Goal: Transaction & Acquisition: Subscribe to service/newsletter

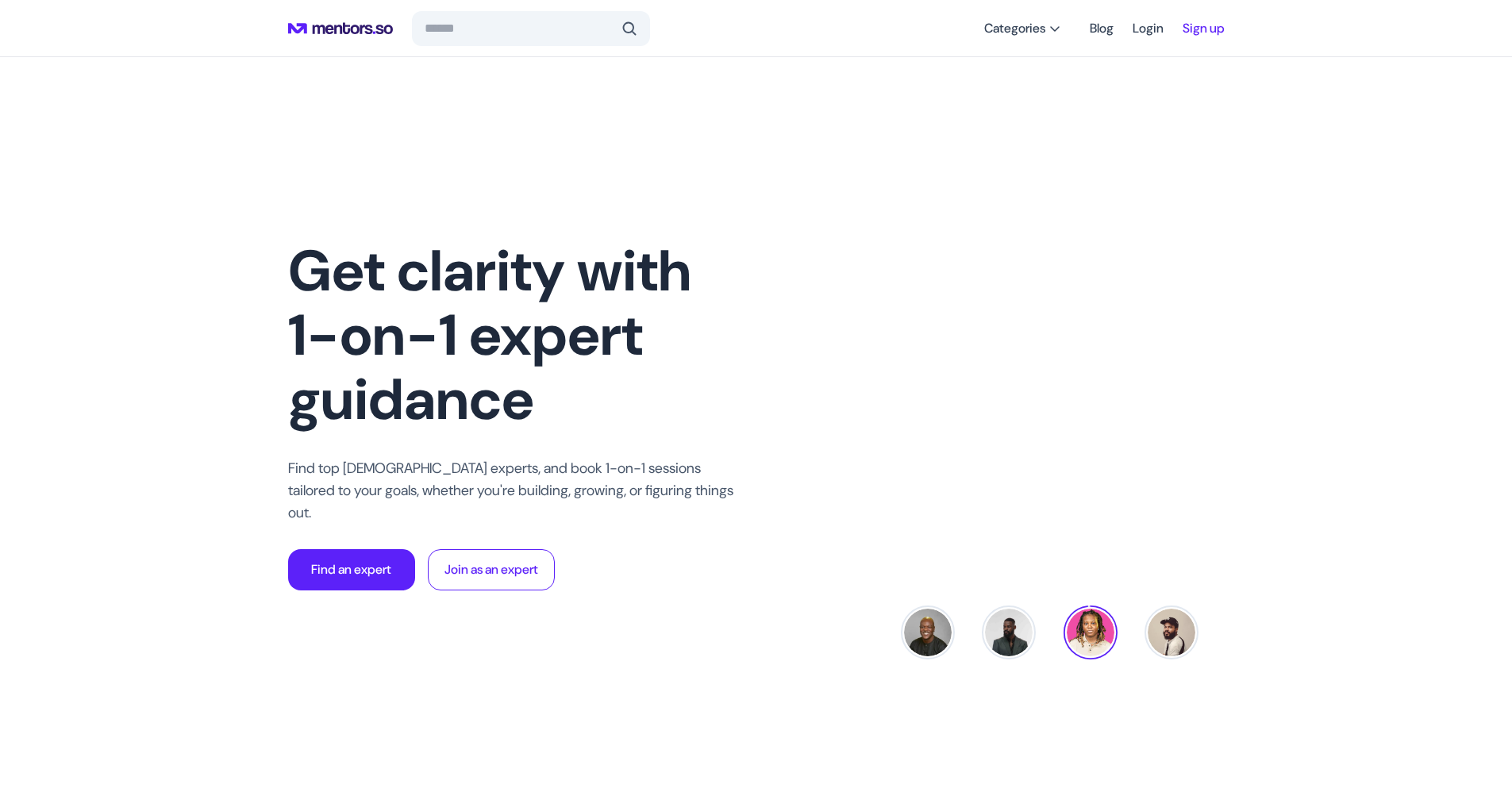
click at [1194, 34] on link "Sign up" at bounding box center [1203, 29] width 42 height 29
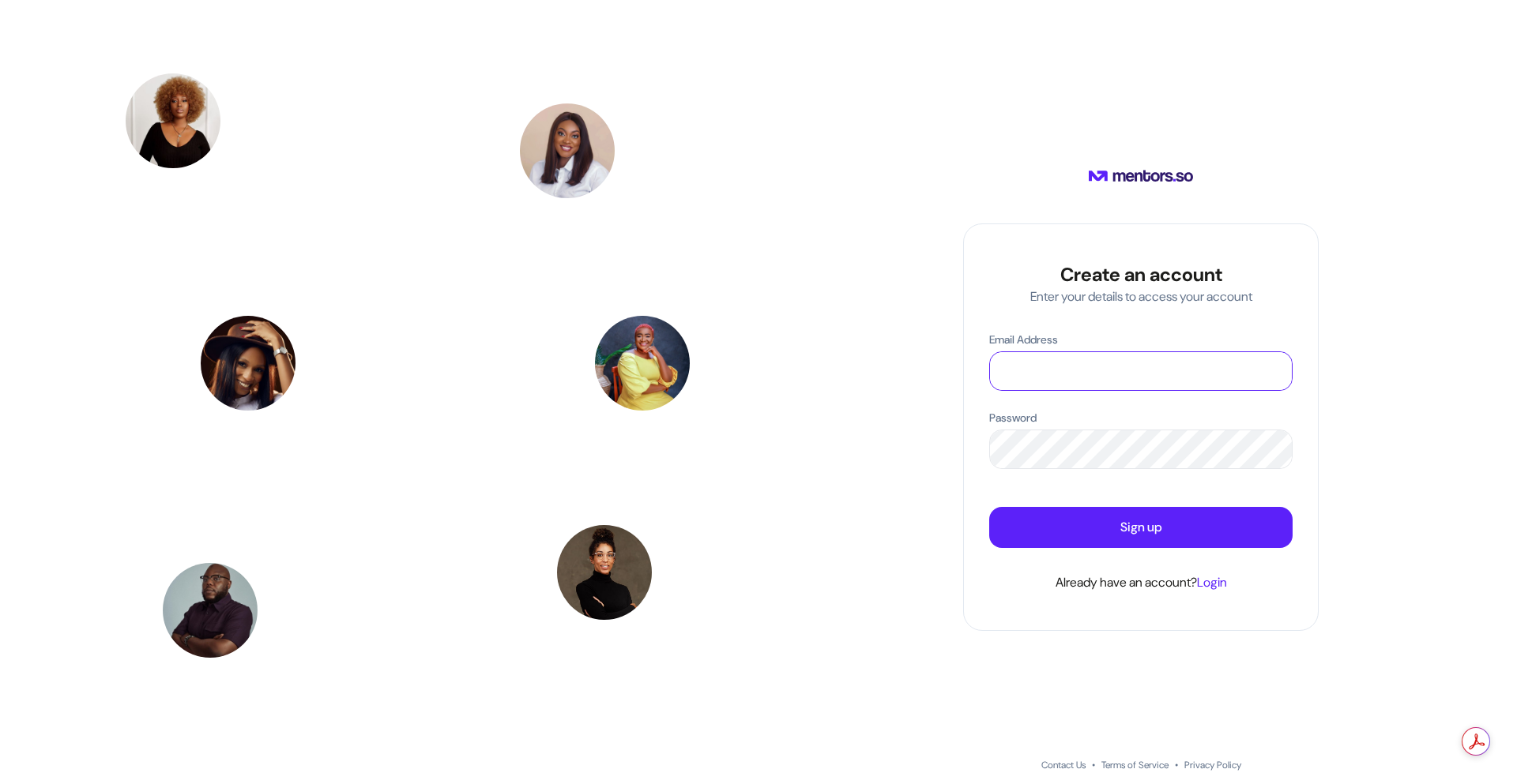
click at [1052, 368] on input "Email Address" at bounding box center [1141, 371] width 302 height 38
type input "**********"
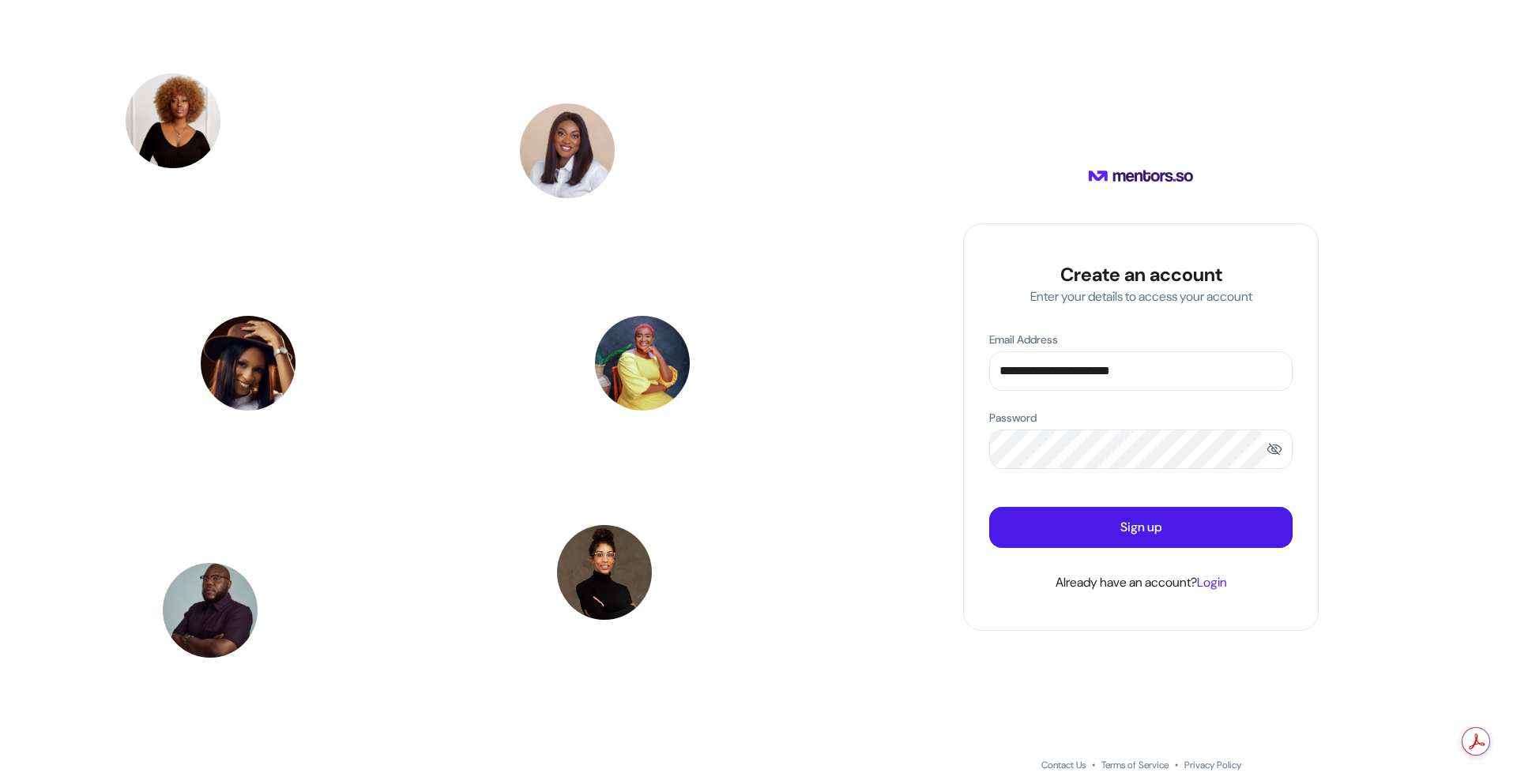
click at [1092, 530] on button "Sign up" at bounding box center [1141, 528] width 304 height 41
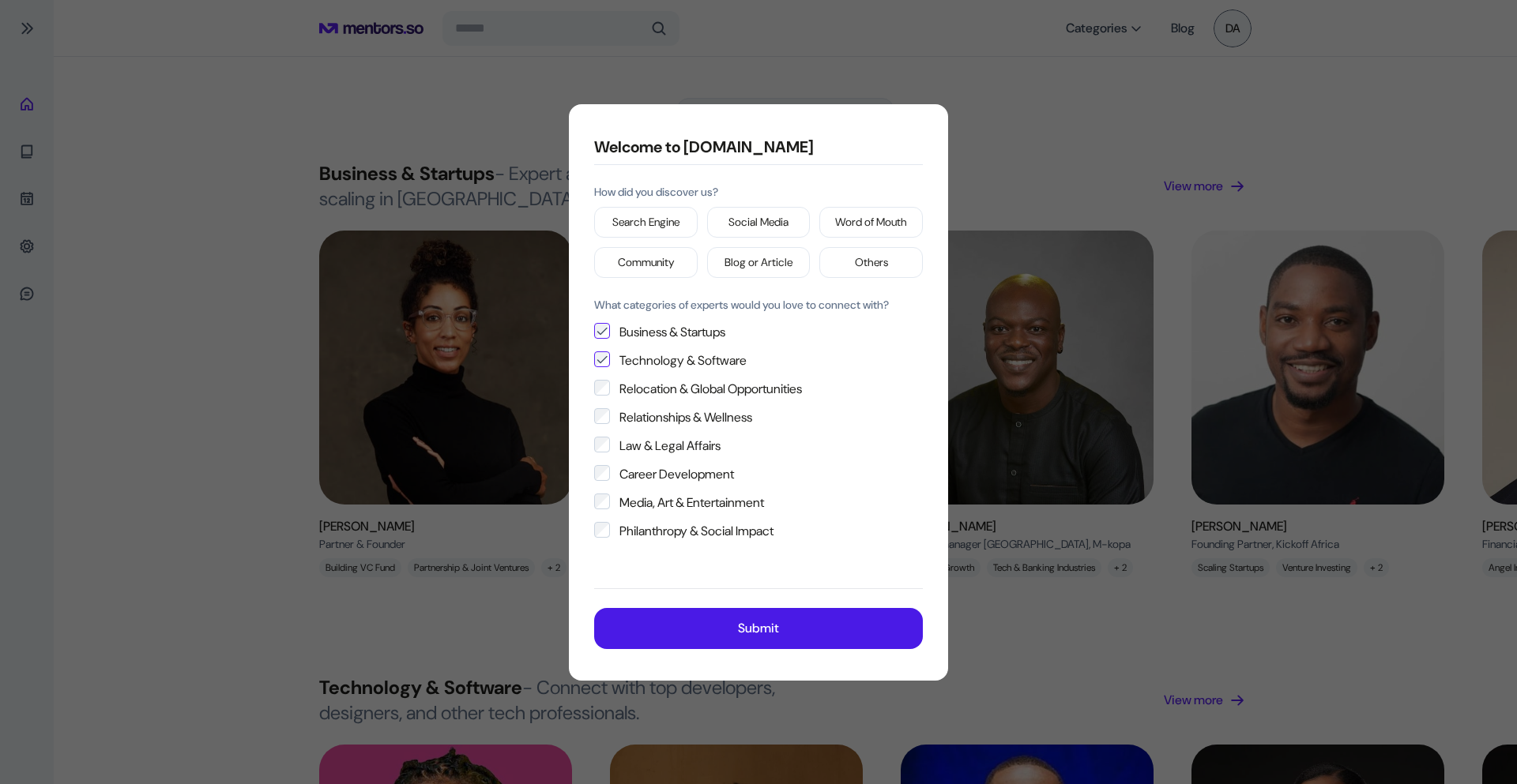
click at [769, 625] on p "Submit" at bounding box center [758, 628] width 41 height 19
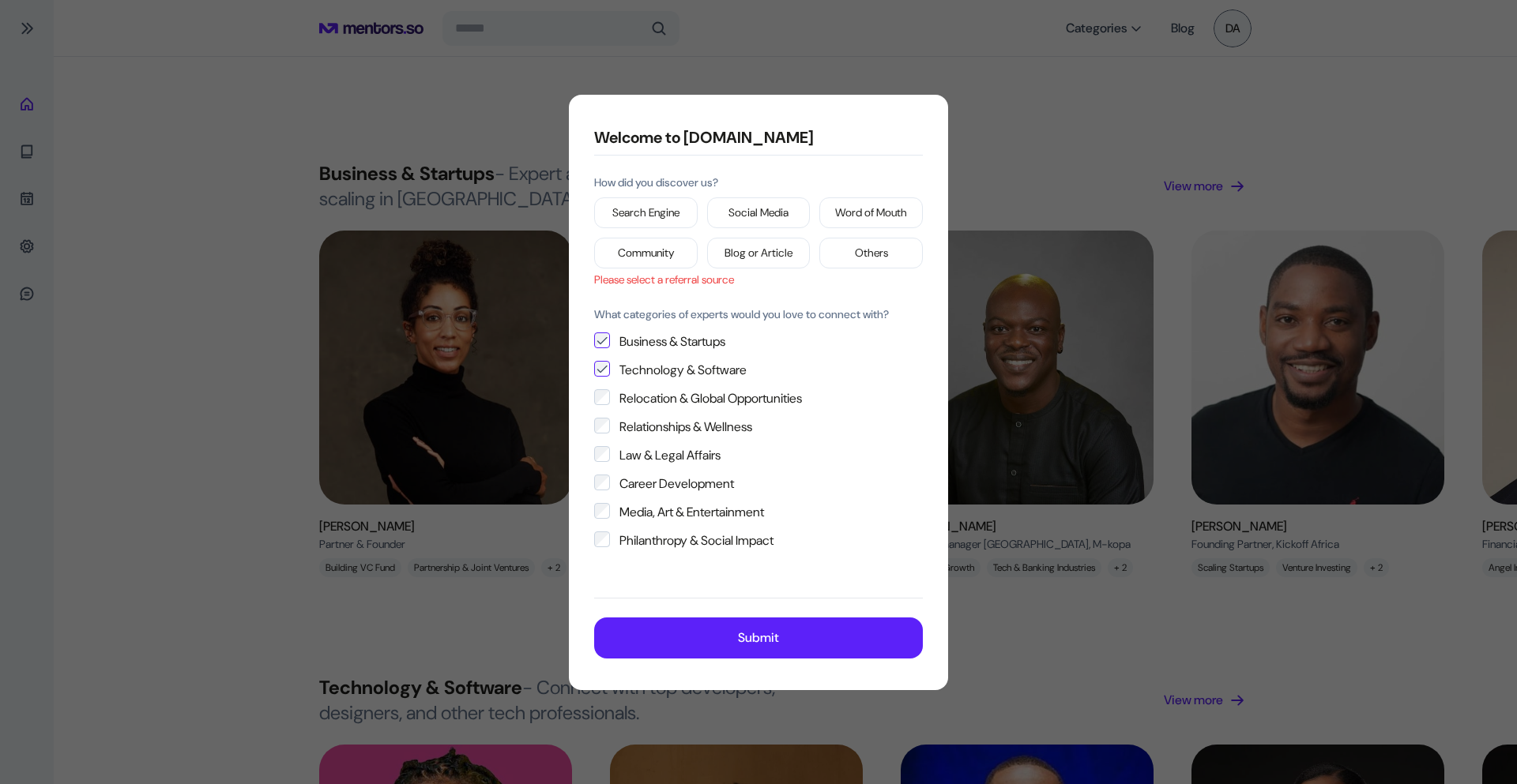
click at [655, 210] on p "Search Engine" at bounding box center [645, 213] width 67 height 17
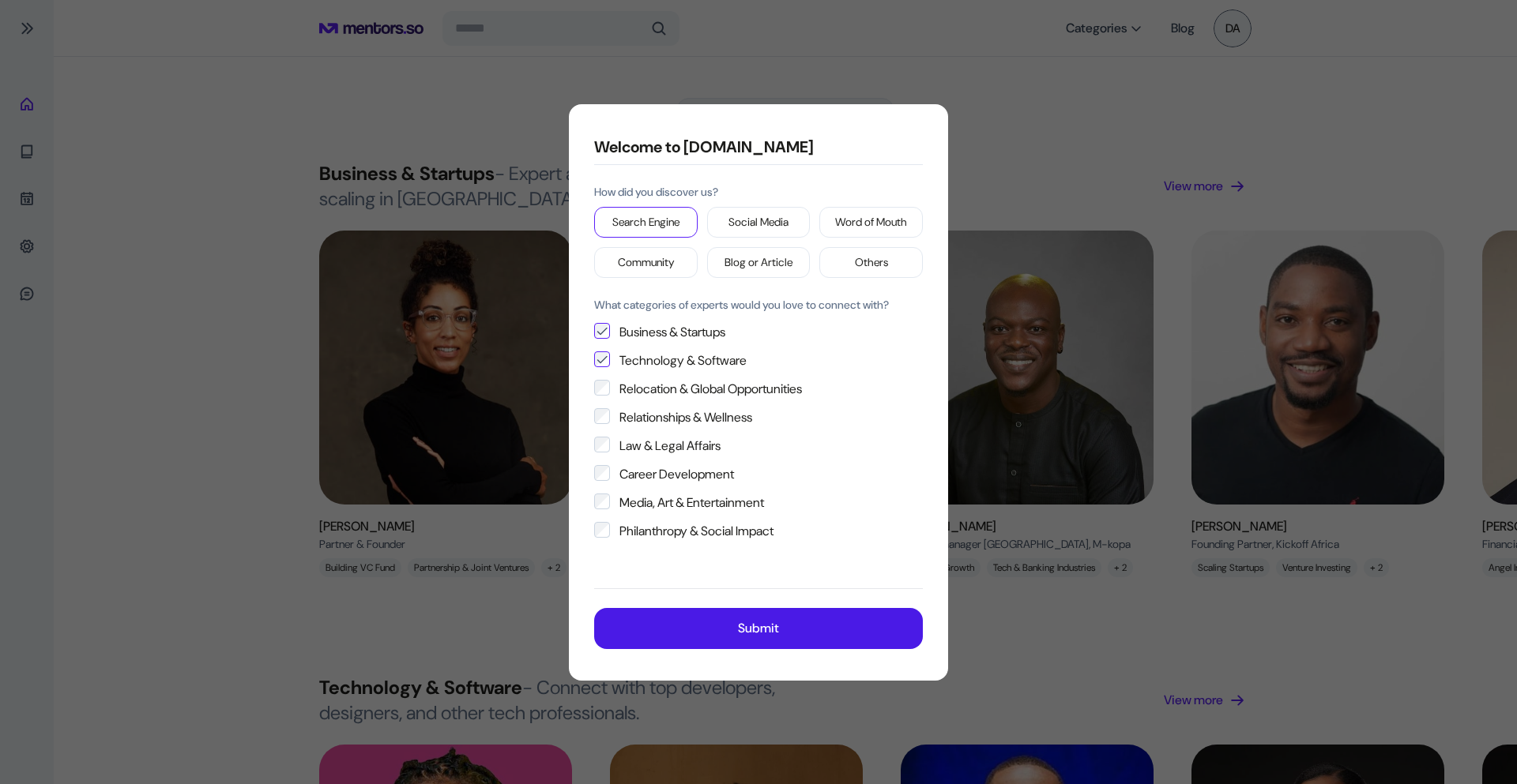
click at [754, 634] on p "Submit" at bounding box center [758, 628] width 41 height 19
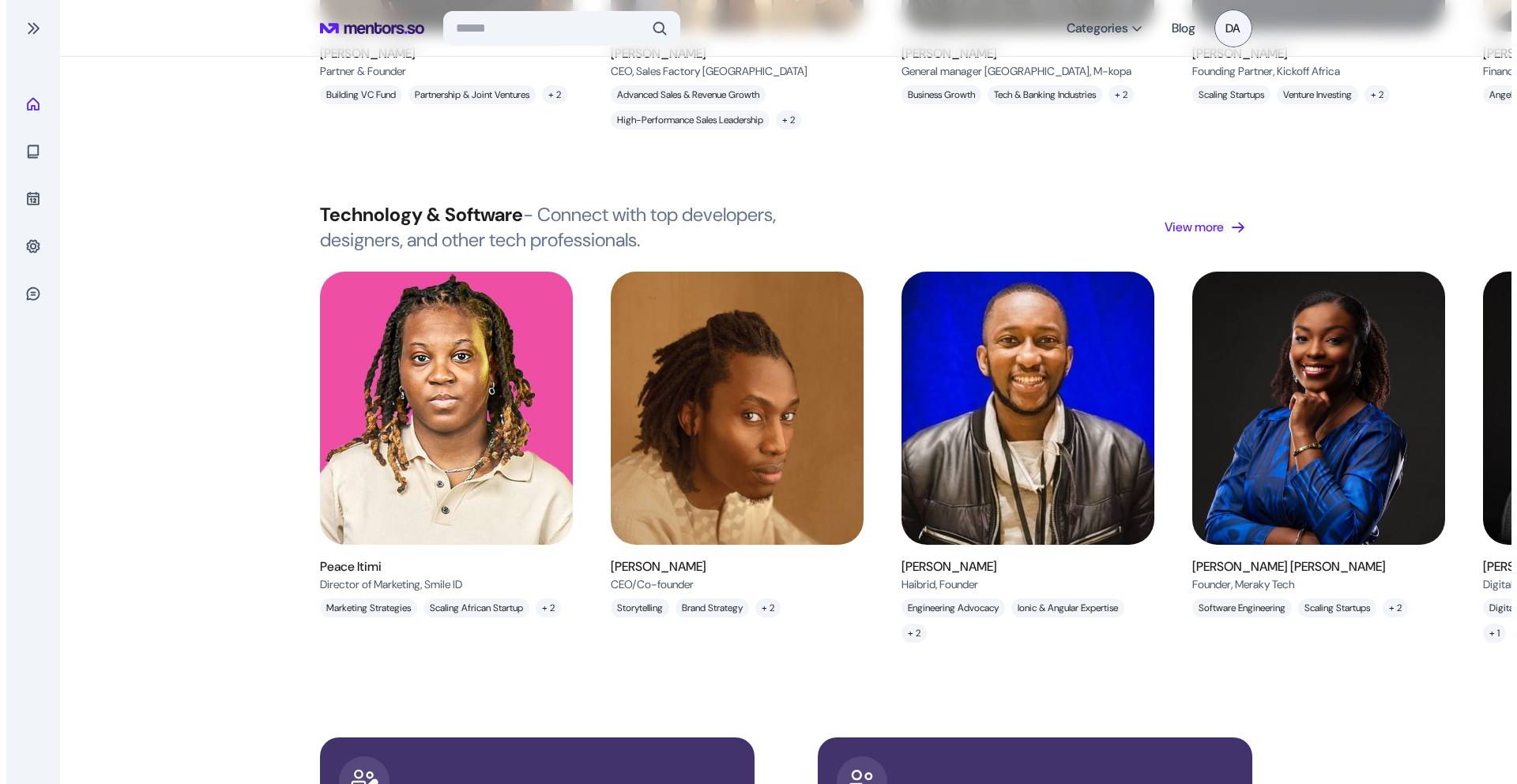
scroll to position [474, 0]
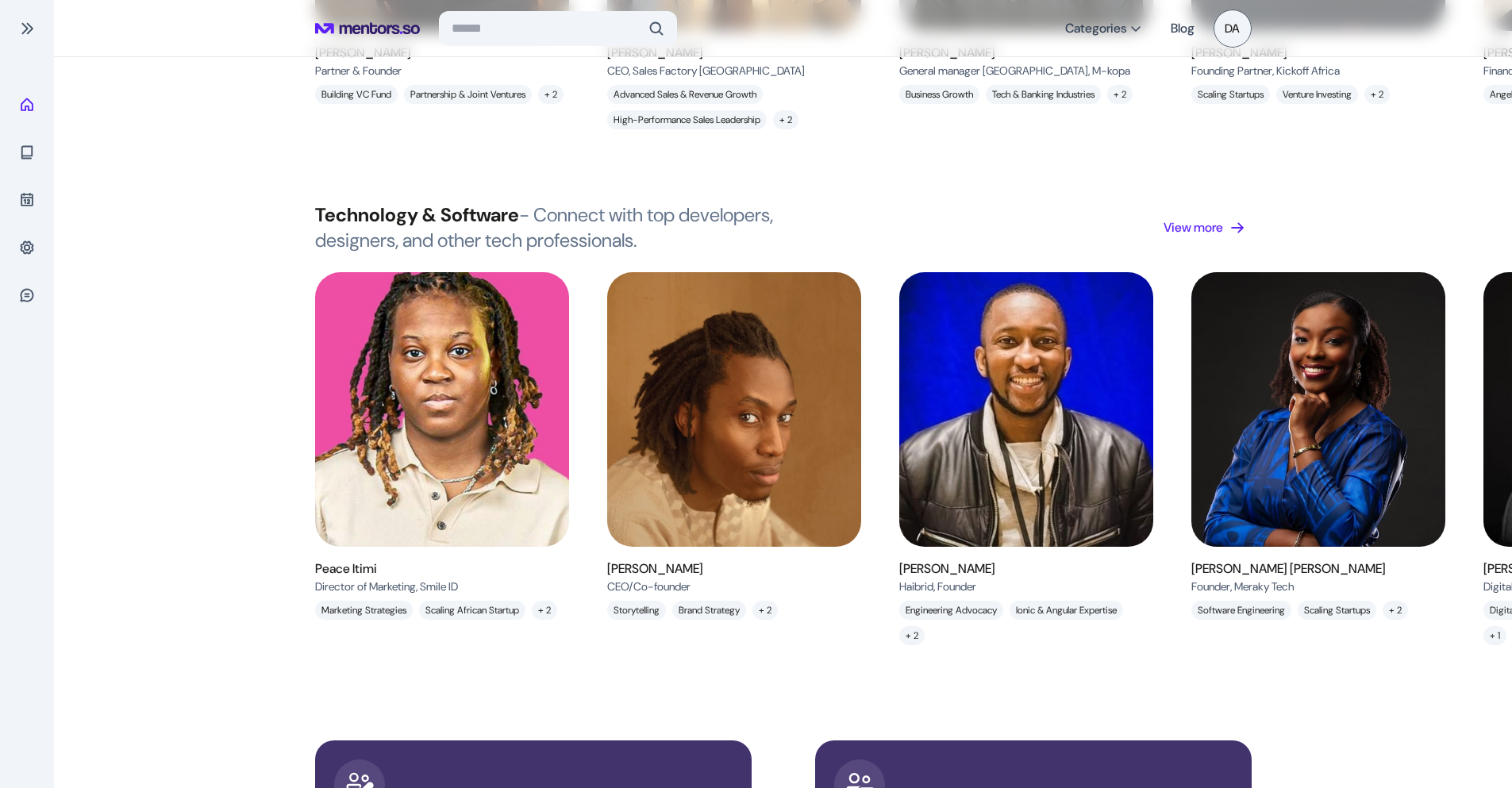
click at [441, 469] on img at bounding box center [442, 410] width 286 height 310
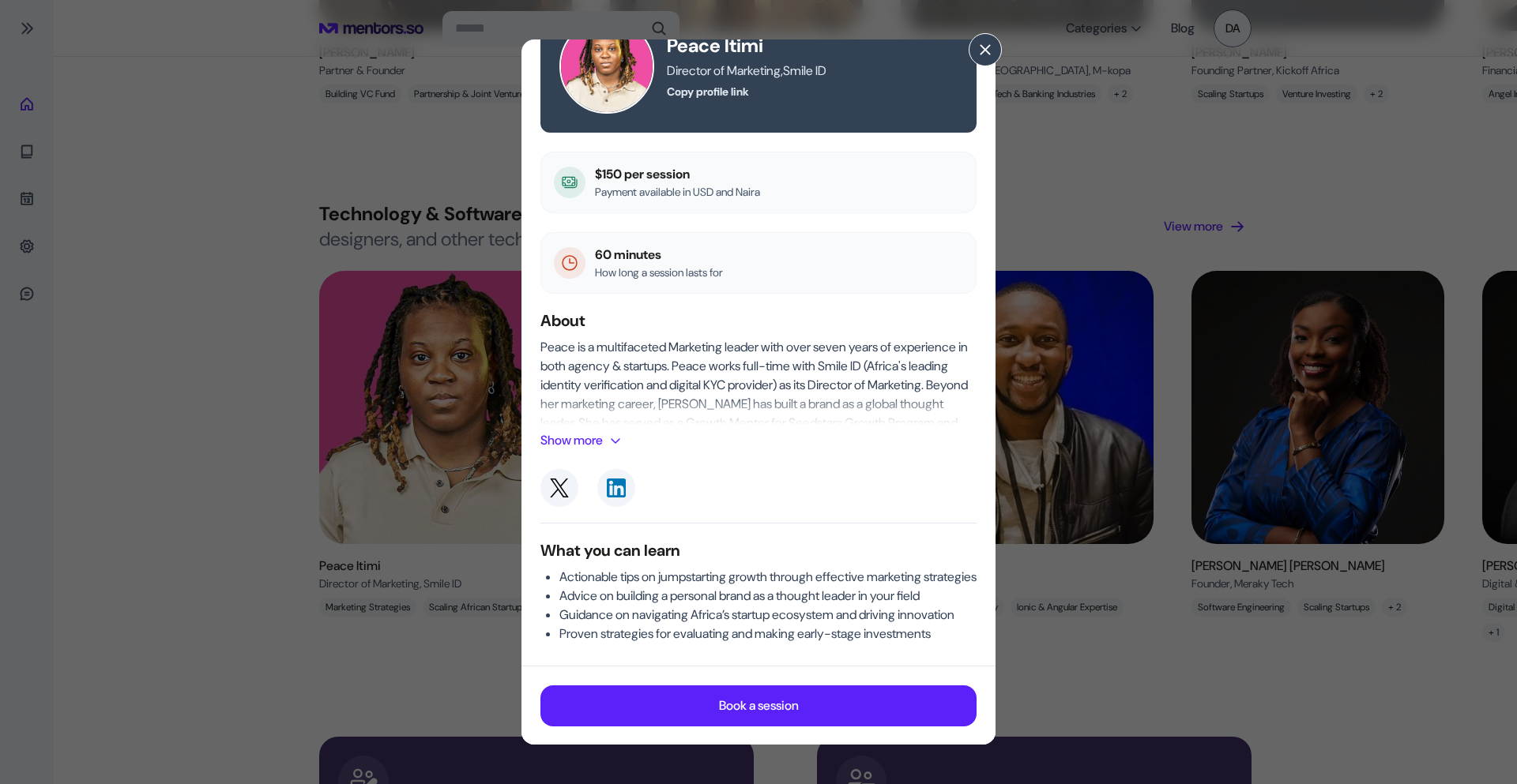
scroll to position [79, 0]
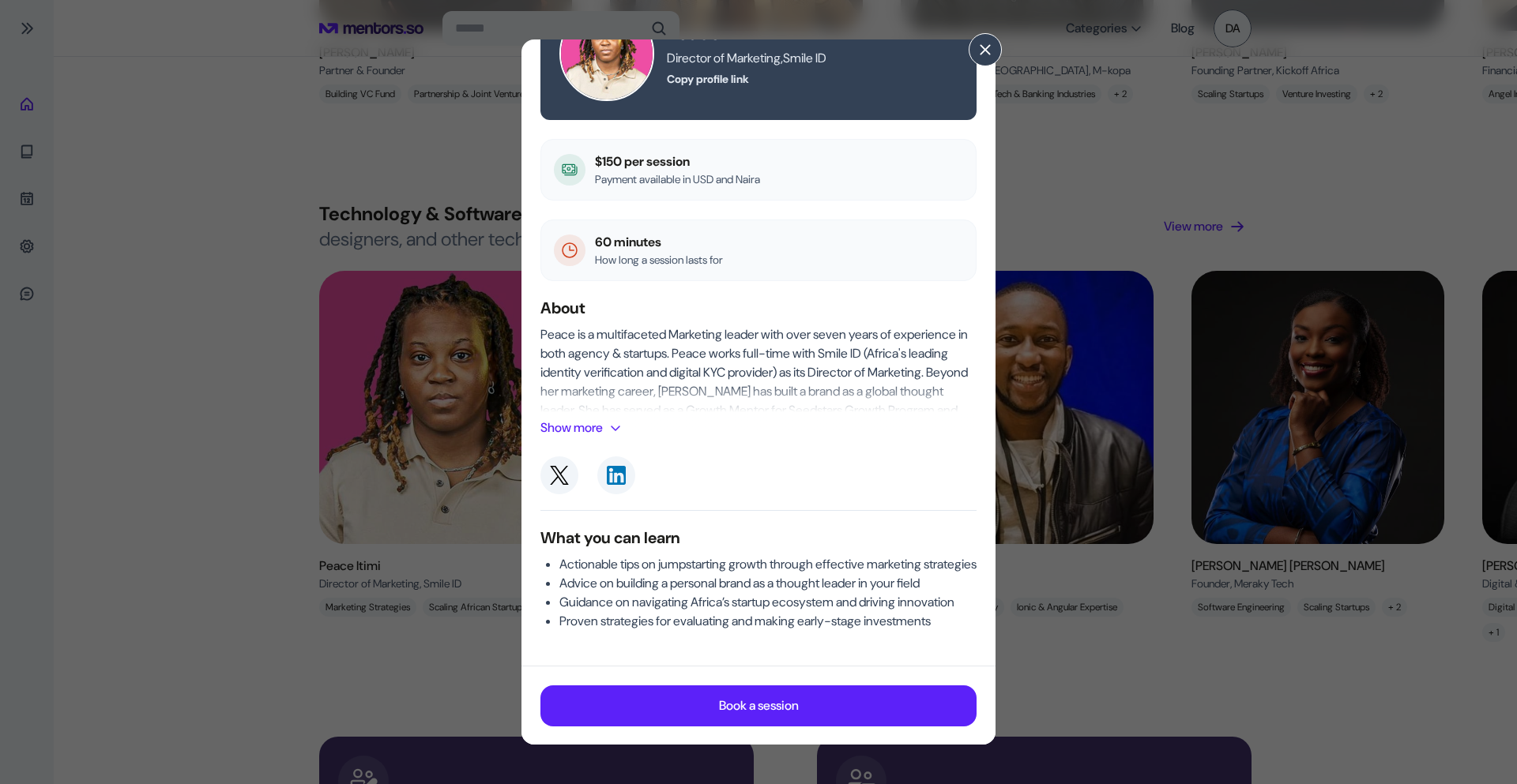
click at [613, 422] on span at bounding box center [615, 428] width 13 height 13
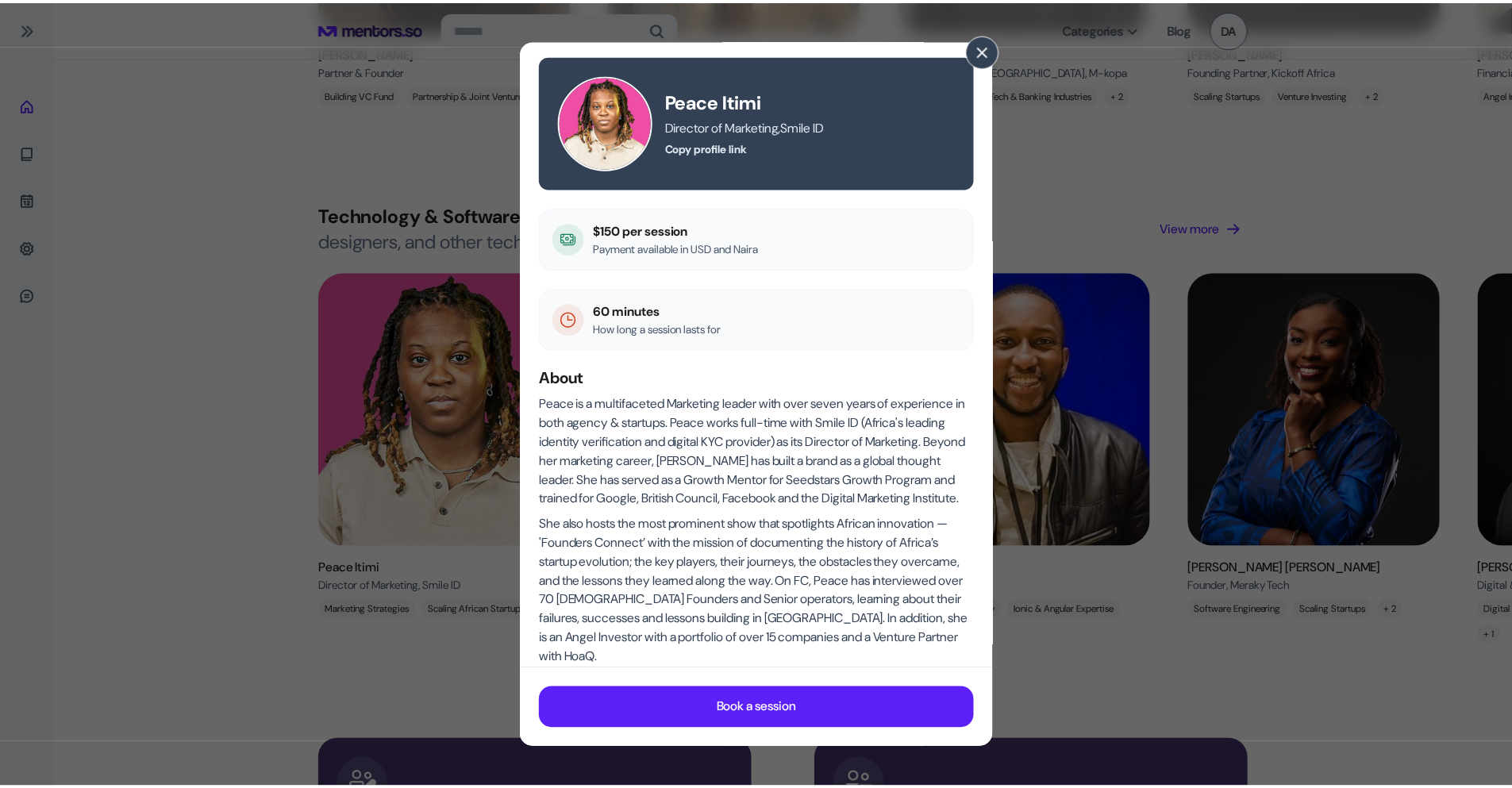
scroll to position [0, 0]
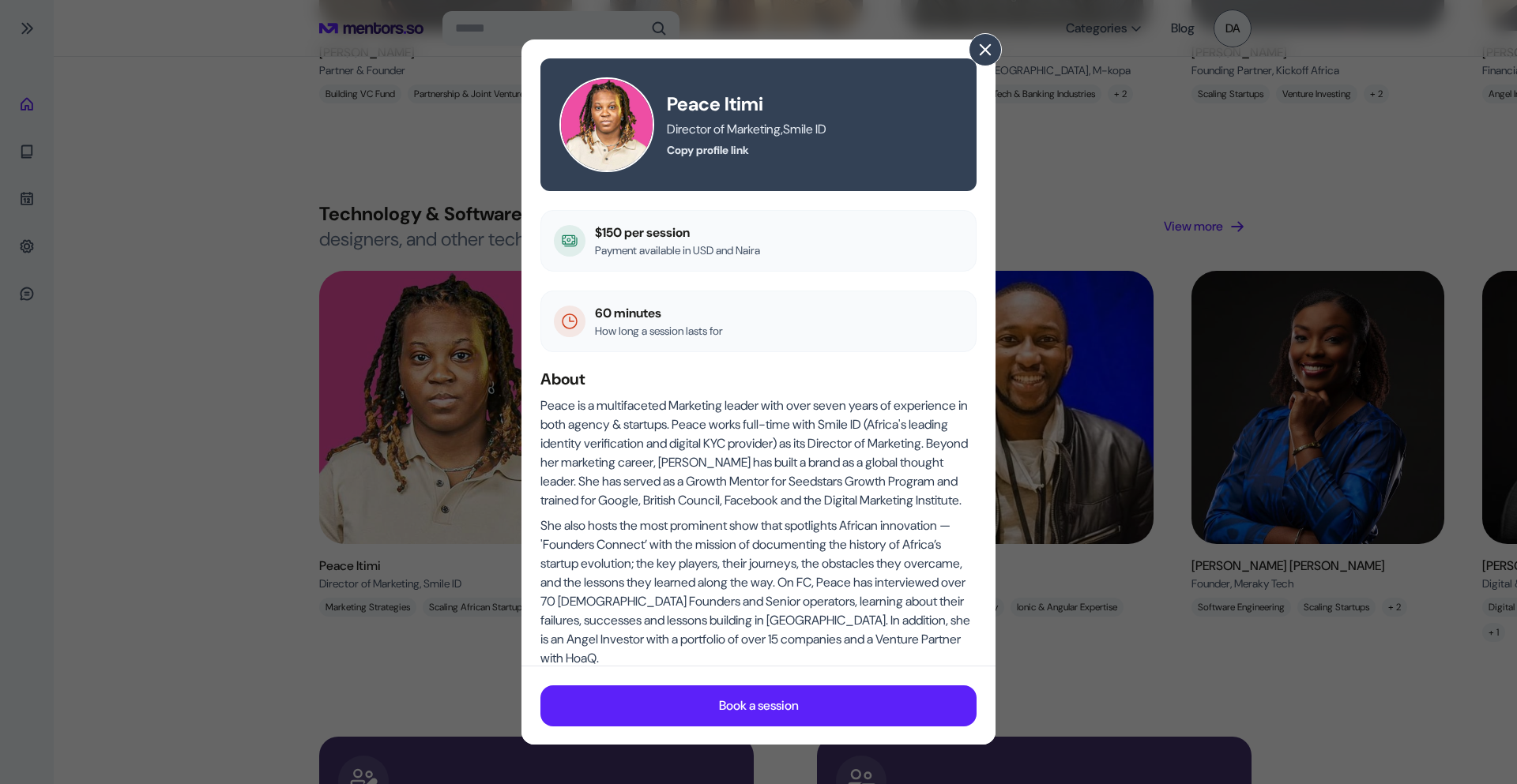
click at [978, 46] on span at bounding box center [985, 50] width 17 height 17
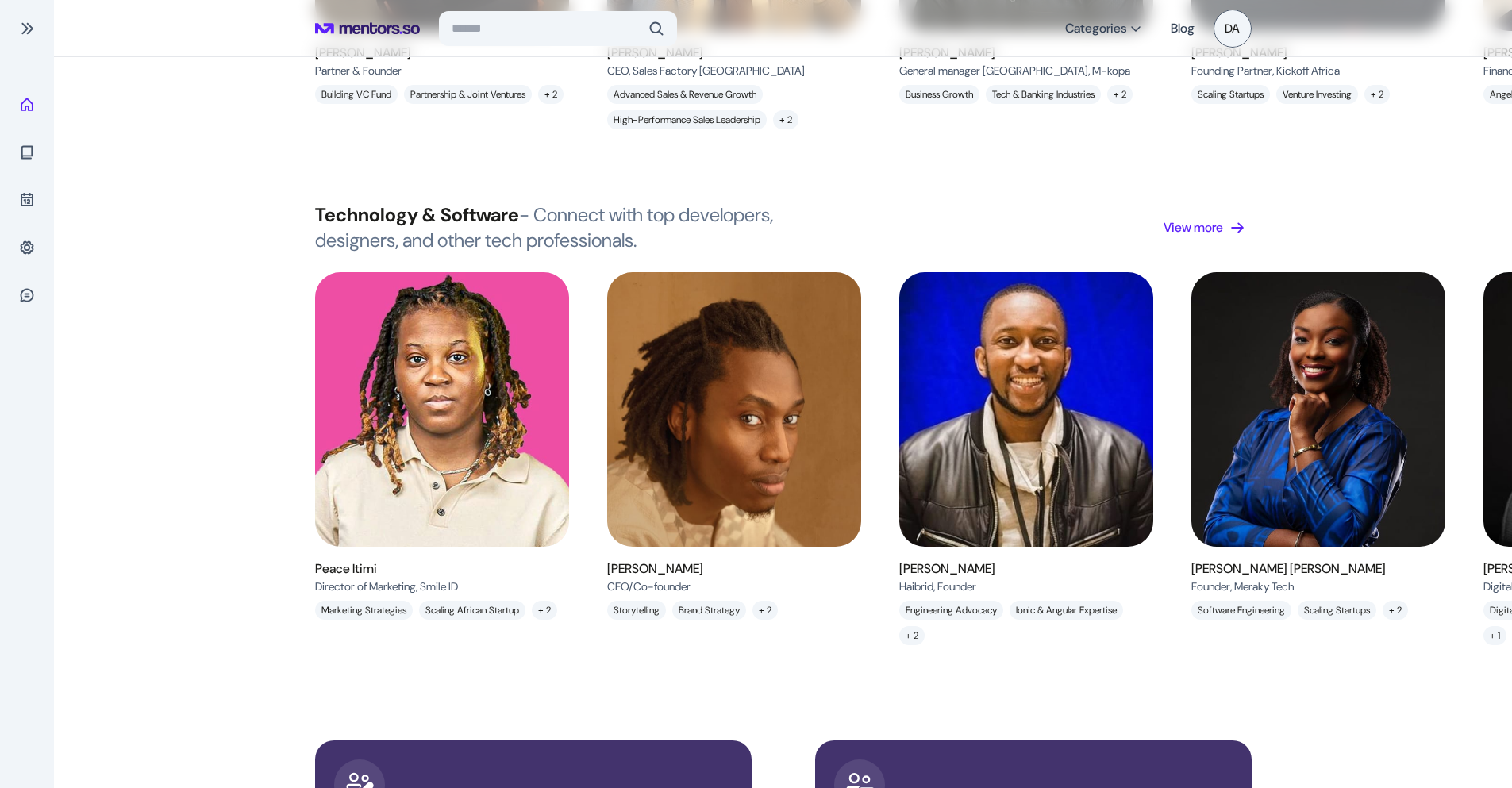
click at [775, 437] on img at bounding box center [734, 410] width 286 height 310
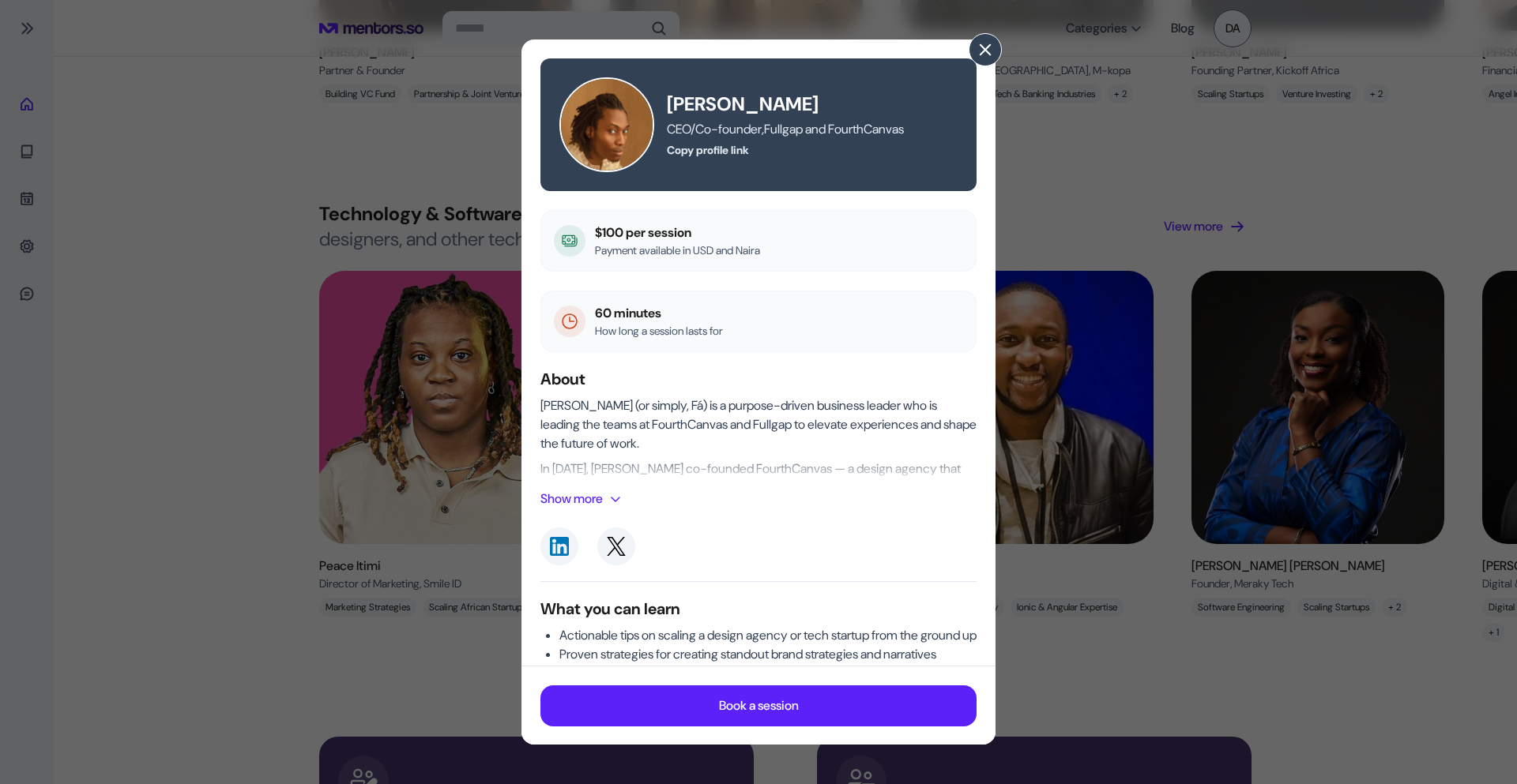
click at [987, 54] on span at bounding box center [985, 50] width 17 height 17
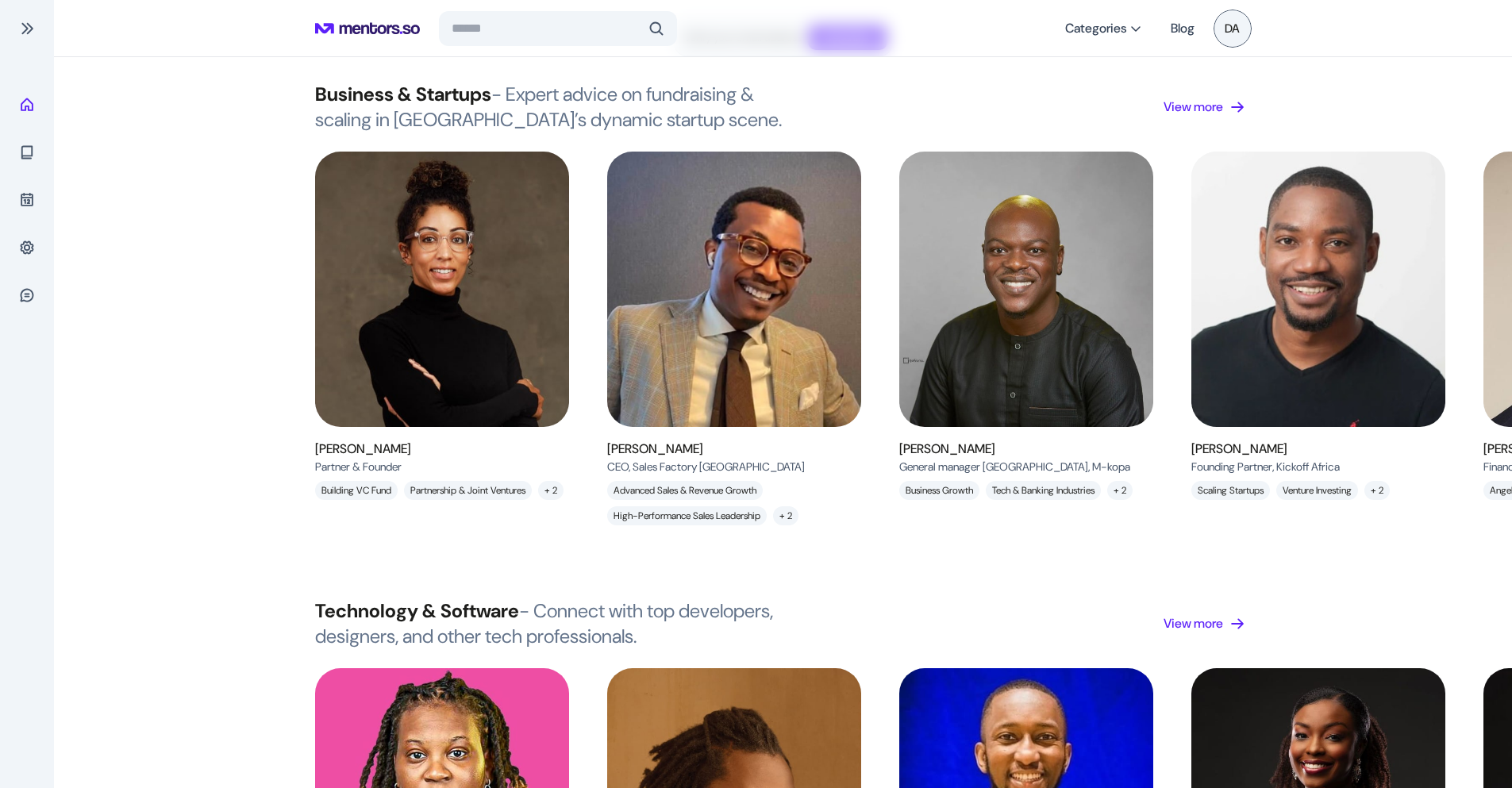
scroll to position [79, 0]
click at [696, 335] on img at bounding box center [734, 290] width 286 height 310
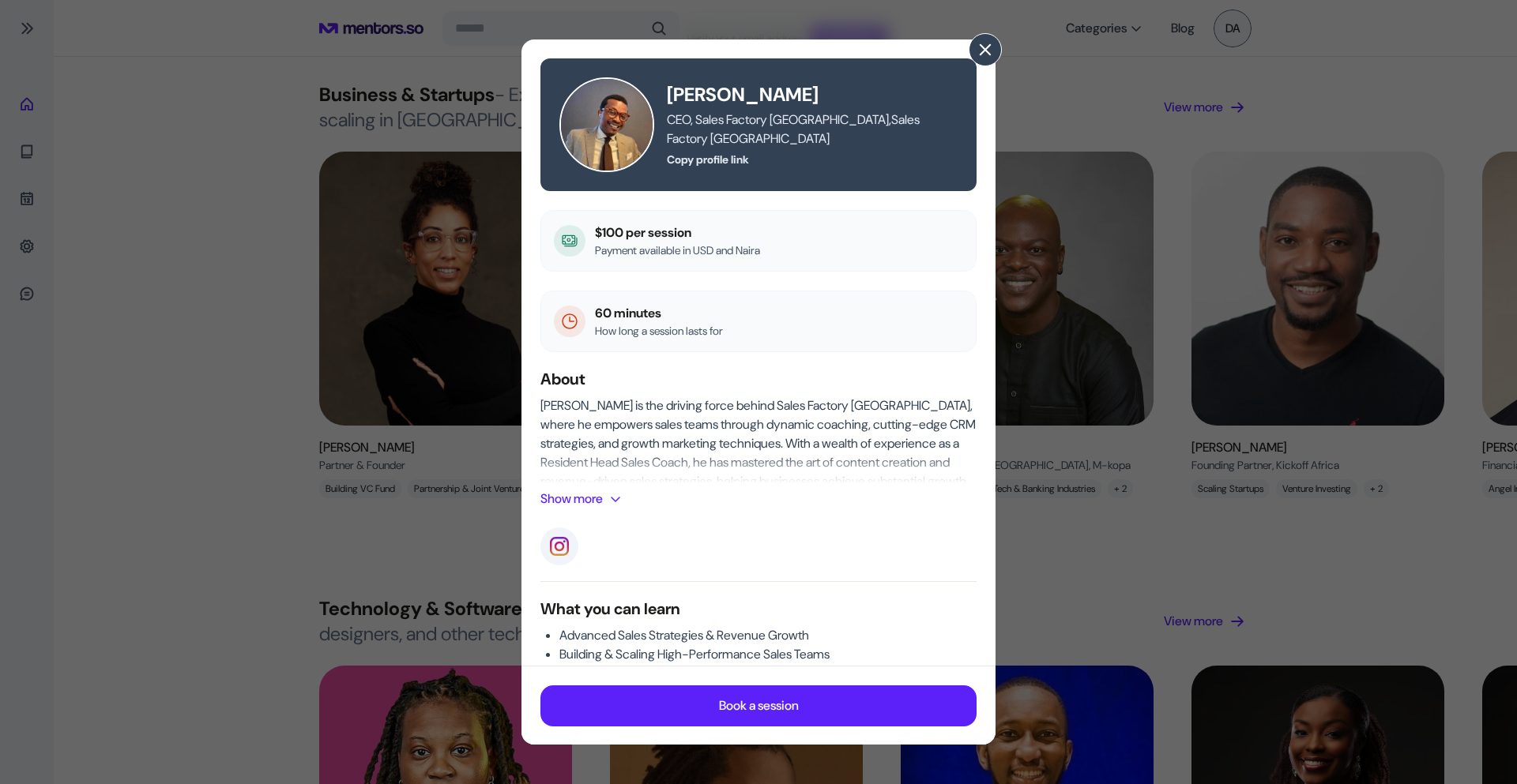
click at [980, 48] on span at bounding box center [985, 50] width 17 height 17
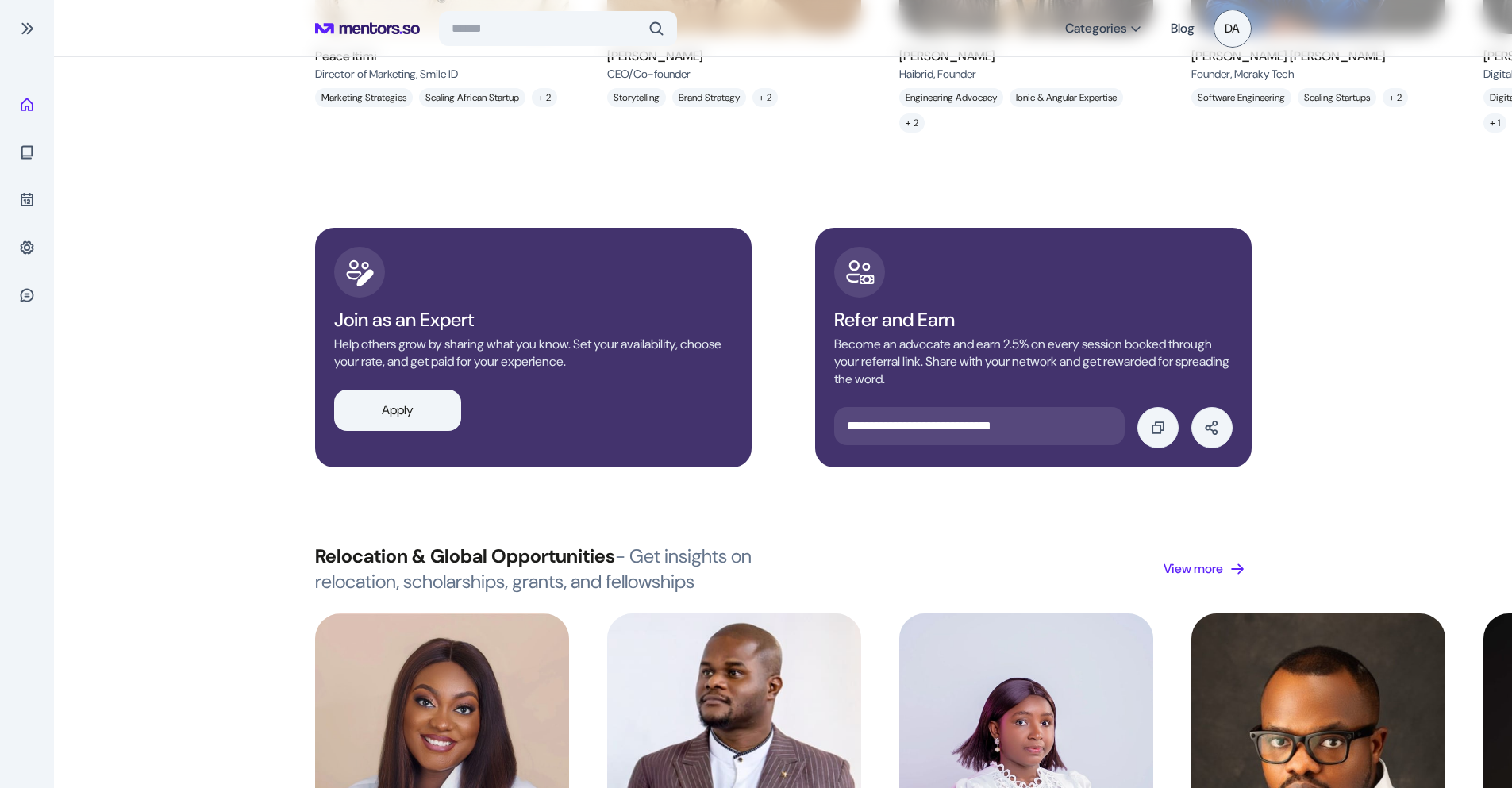
scroll to position [1350, 0]
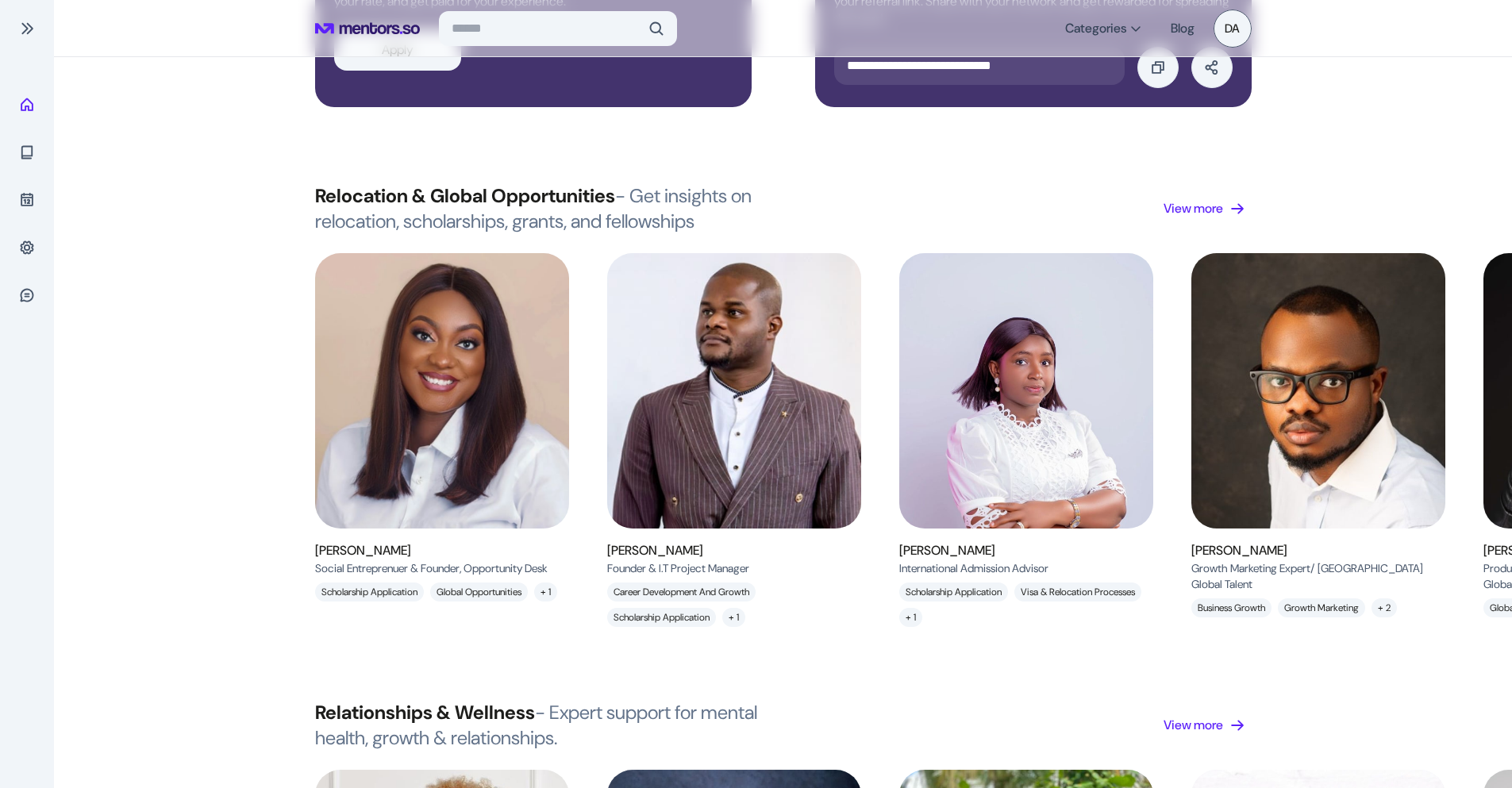
click at [460, 467] on img at bounding box center [442, 392] width 286 height 310
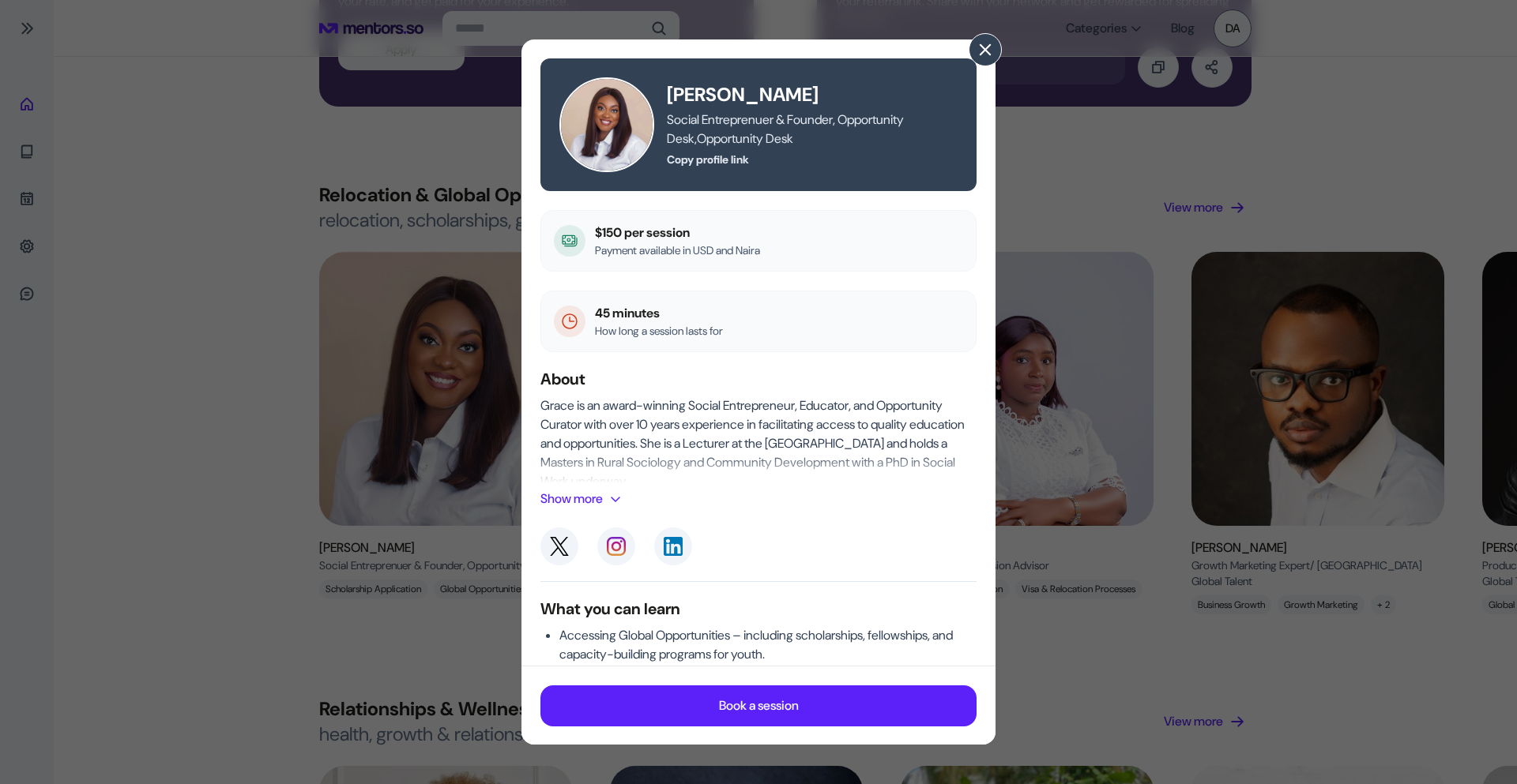
click at [975, 50] on button at bounding box center [985, 50] width 33 height 33
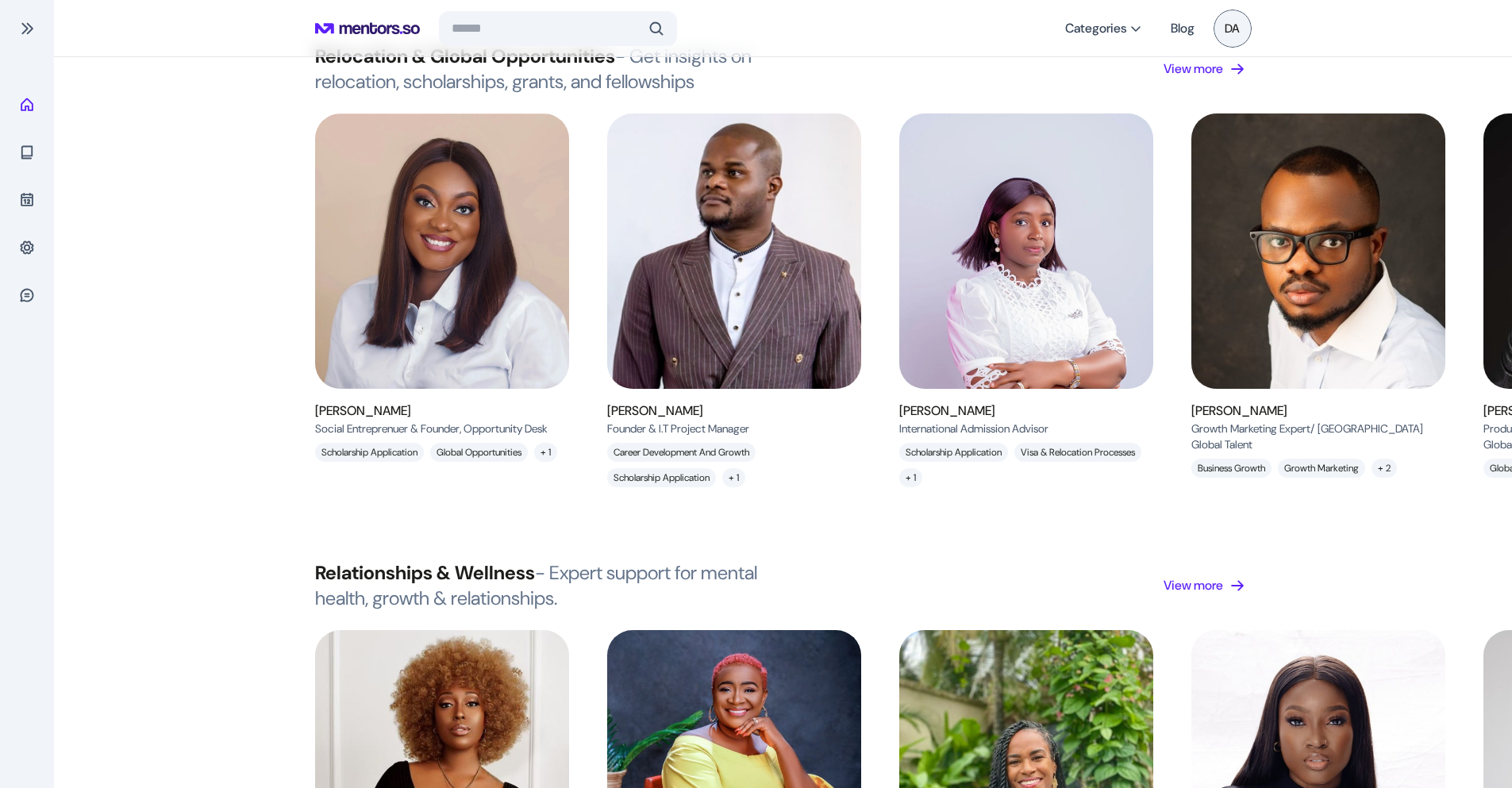
scroll to position [1508, 0]
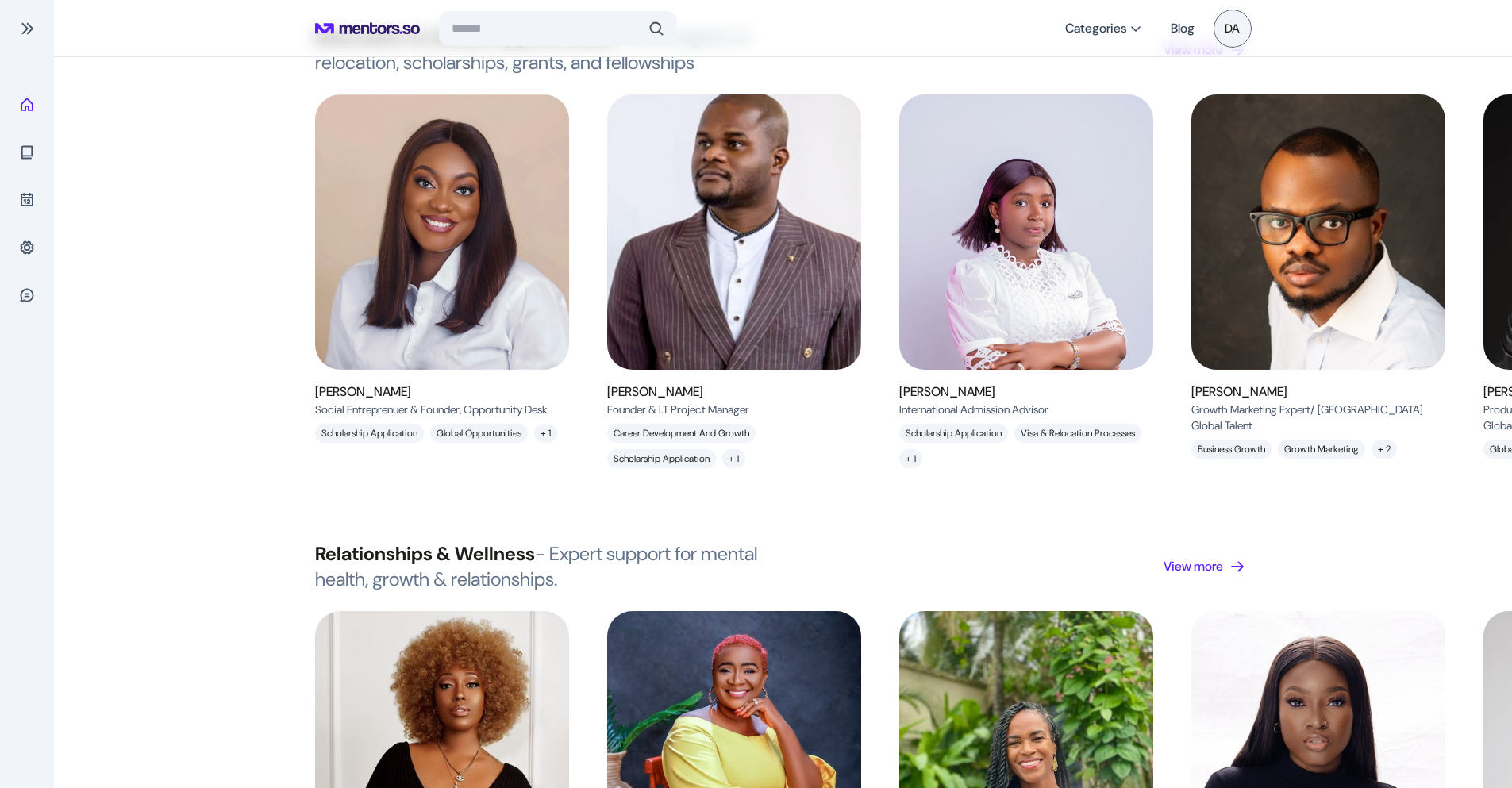
click at [662, 276] on img at bounding box center [734, 233] width 286 height 310
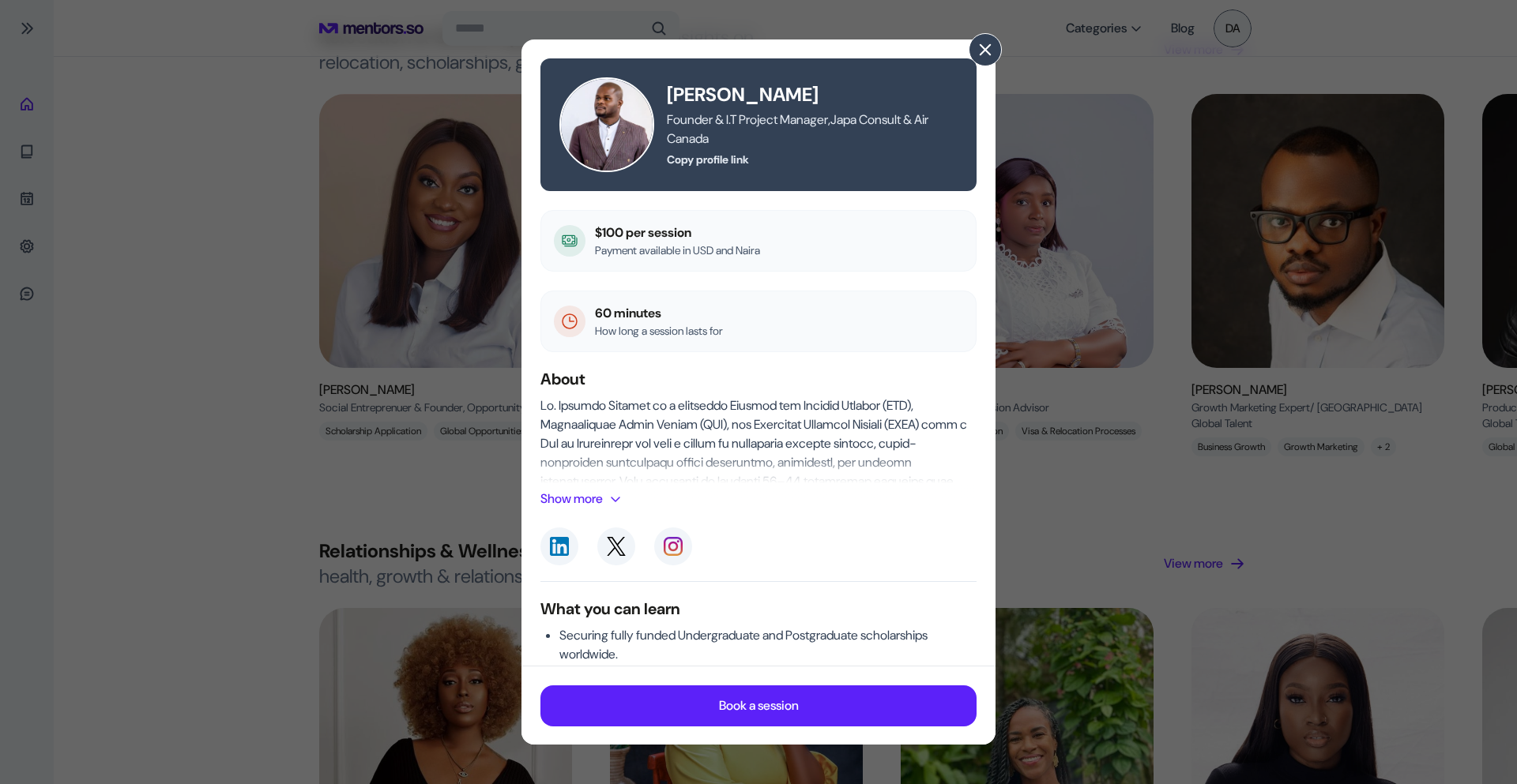
click at [975, 47] on button at bounding box center [985, 50] width 33 height 33
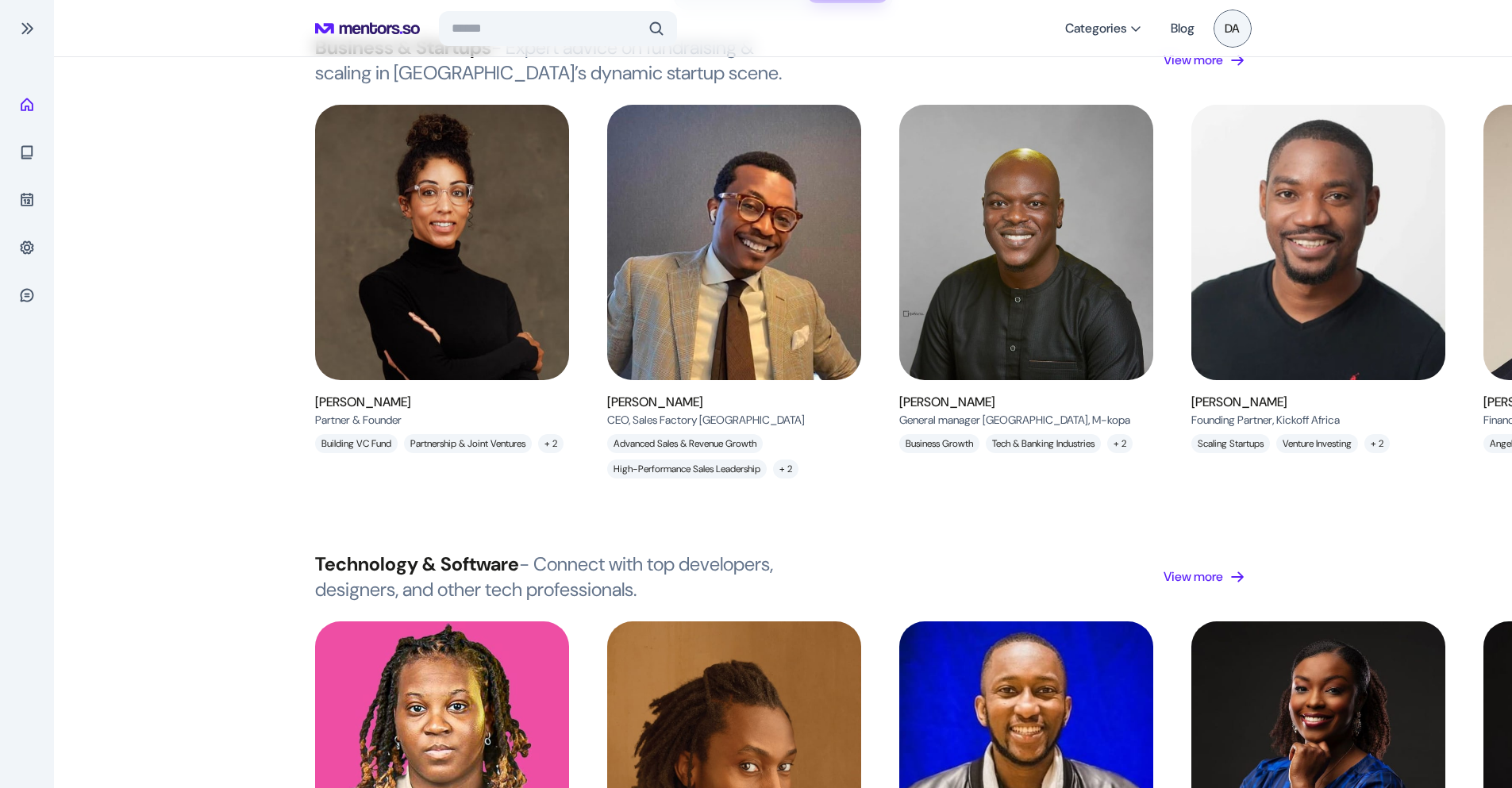
scroll to position [0, 0]
